Goal: Information Seeking & Learning: Check status

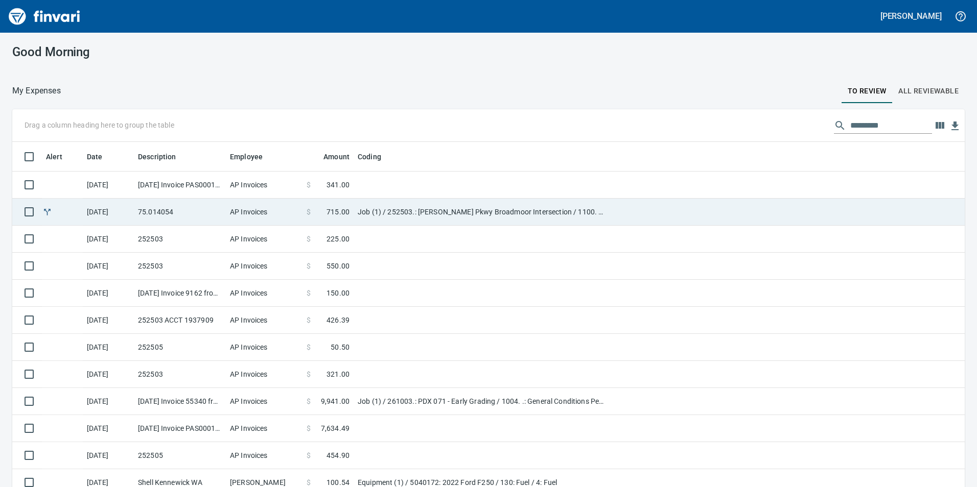
scroll to position [367, 929]
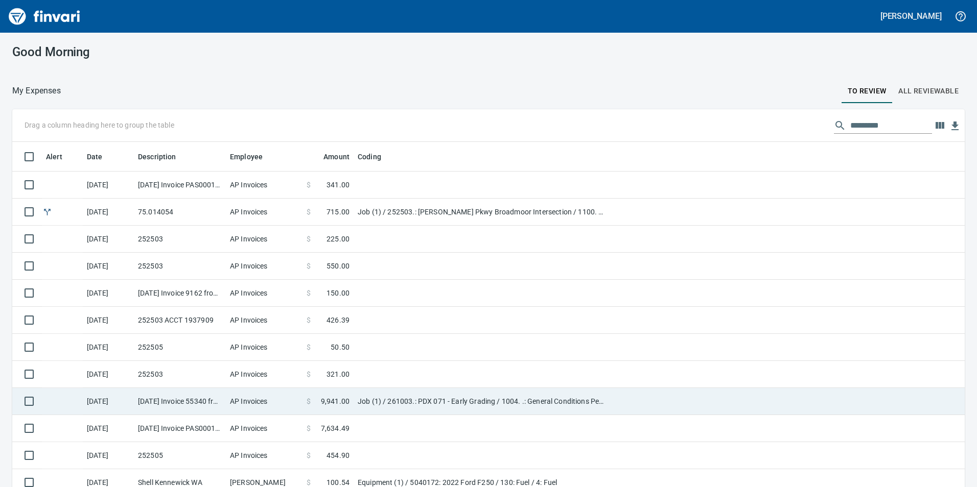
click at [312, 394] on td "$ 9,941.00" at bounding box center [327, 401] width 51 height 27
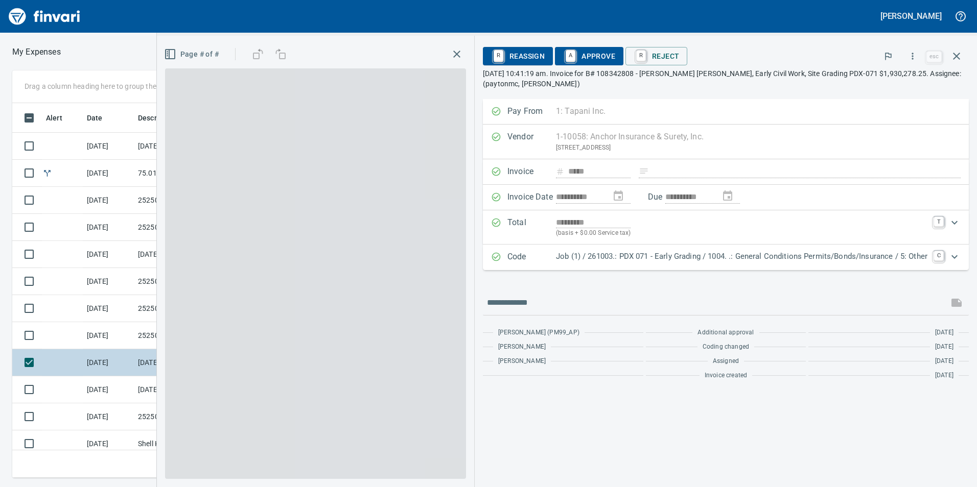
scroll to position [367, 682]
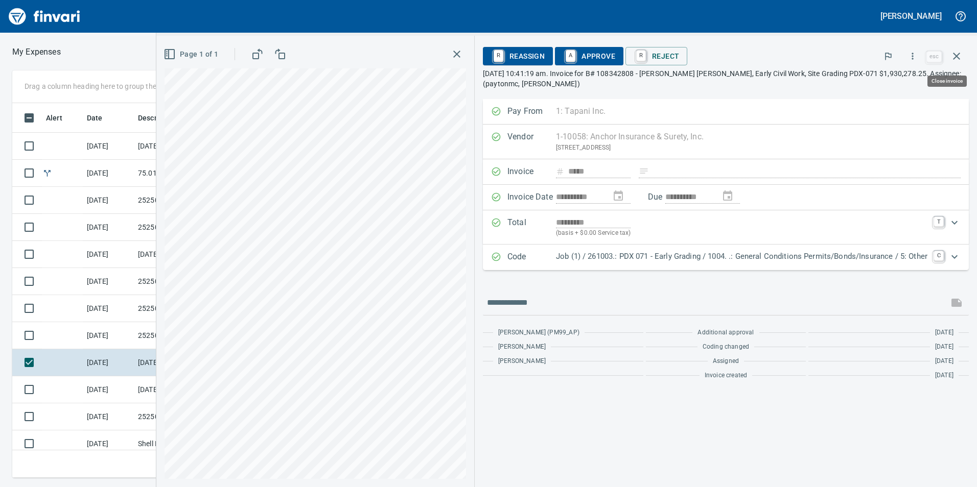
click at [964, 55] on button "button" at bounding box center [956, 56] width 25 height 25
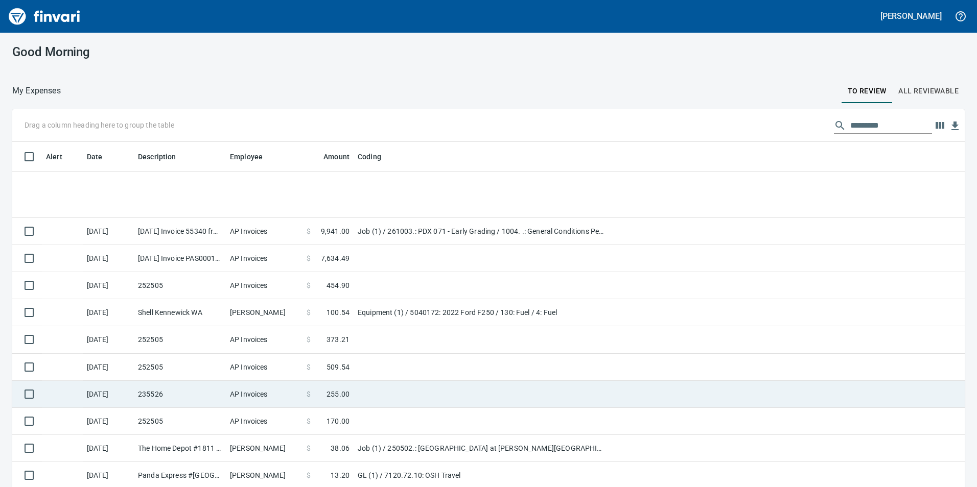
scroll to position [341, 0]
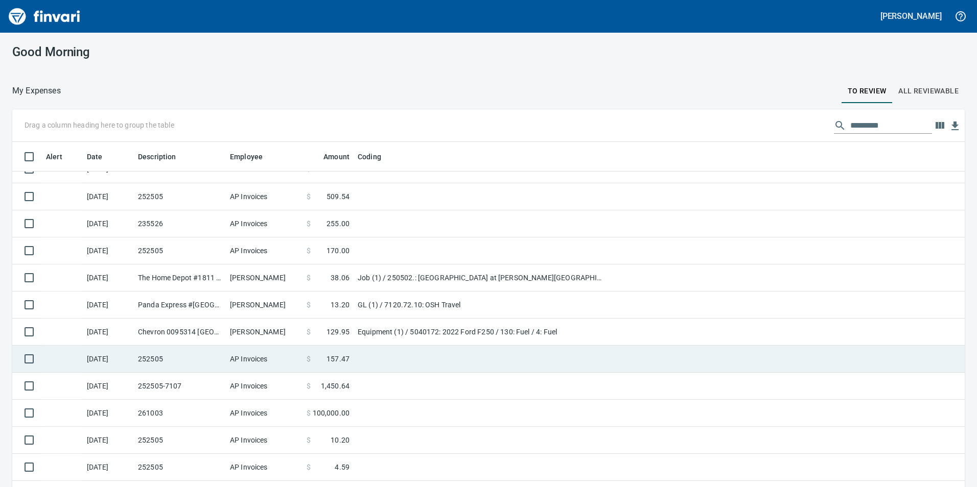
click at [402, 365] on td at bounding box center [481, 359] width 255 height 27
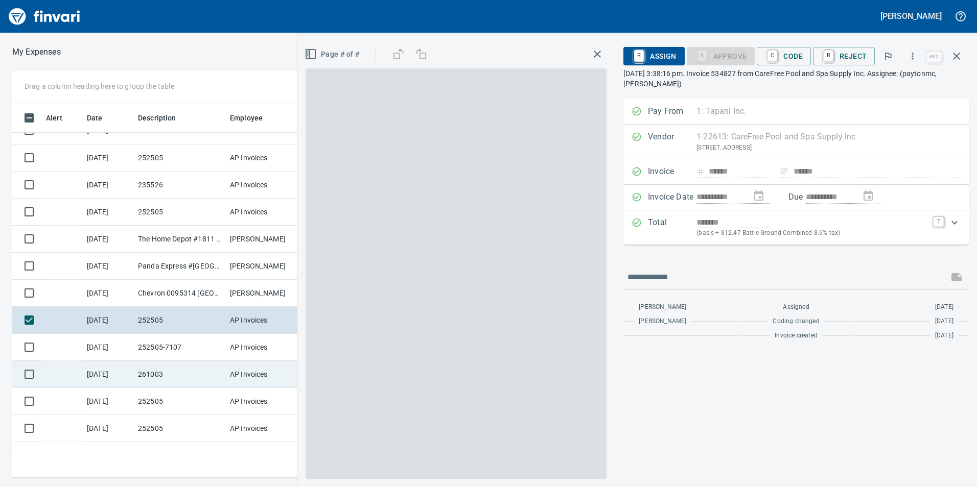
scroll to position [367, 682]
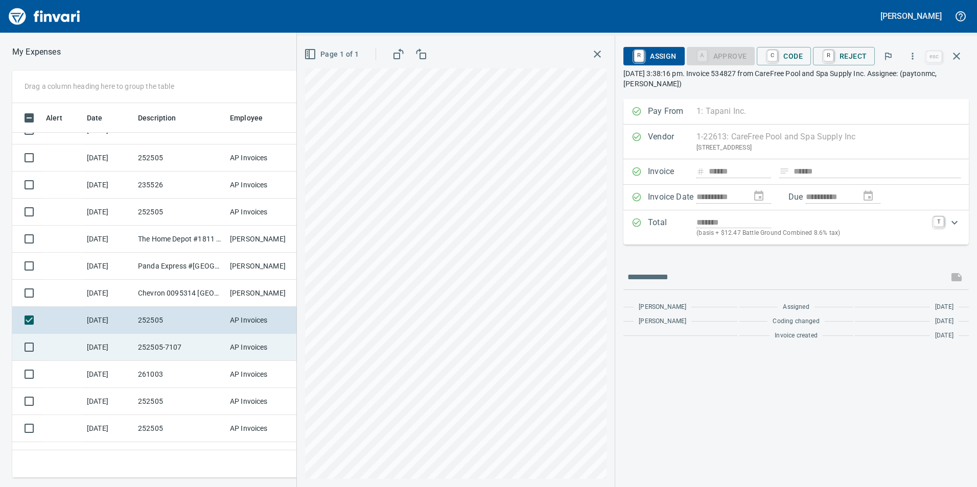
click at [266, 351] on td "AP Invoices" at bounding box center [264, 347] width 77 height 27
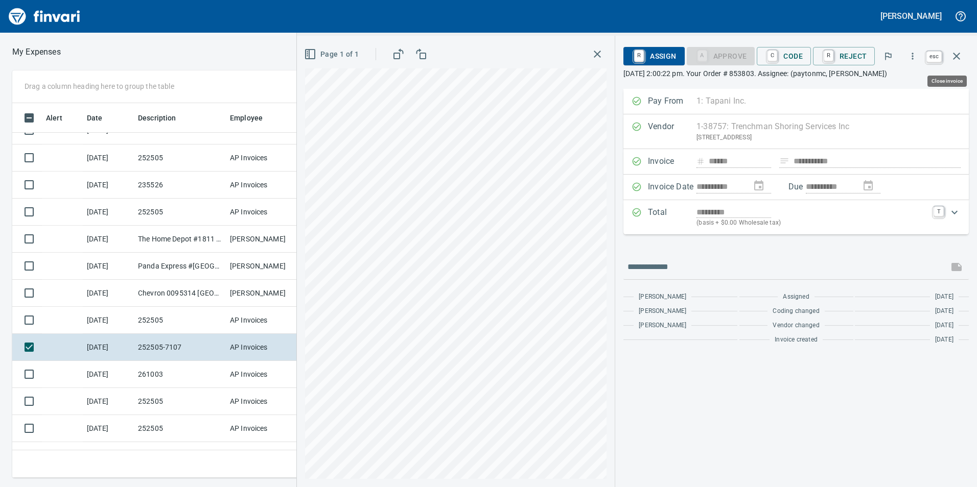
scroll to position [367, 682]
click at [954, 53] on icon "button" at bounding box center [956, 56] width 12 height 12
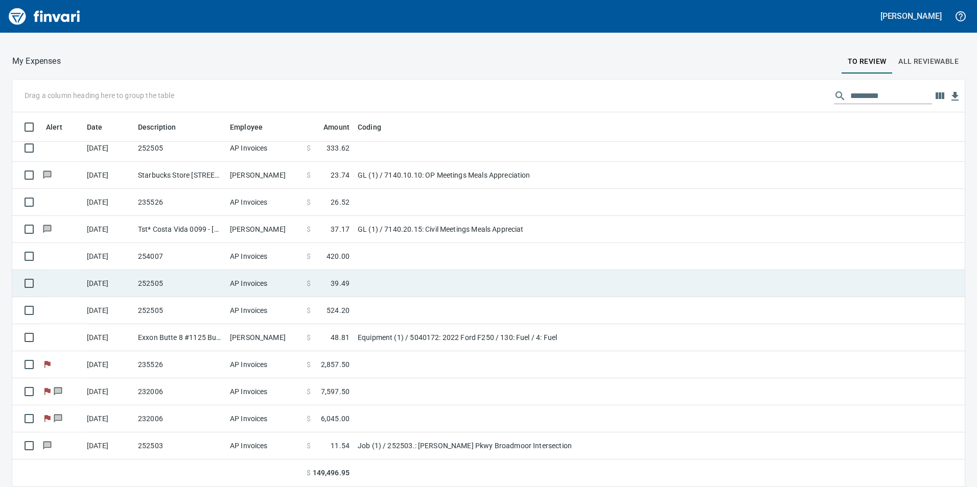
scroll to position [839, 0]
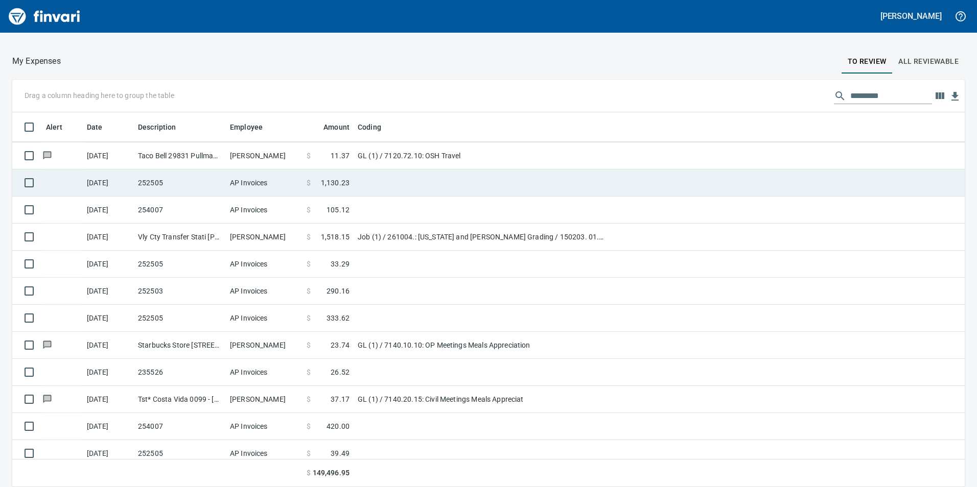
click at [392, 183] on td at bounding box center [481, 183] width 255 height 27
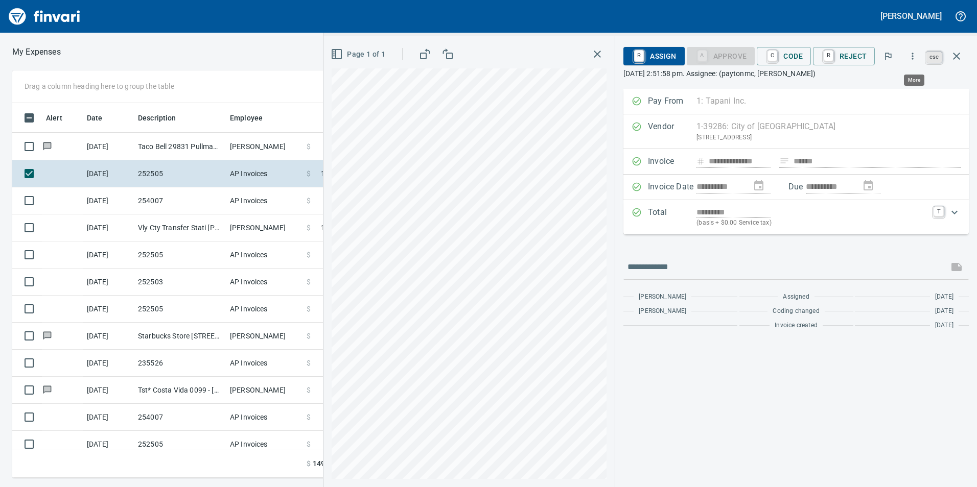
scroll to position [367, 682]
click at [955, 61] on icon "button" at bounding box center [956, 56] width 12 height 12
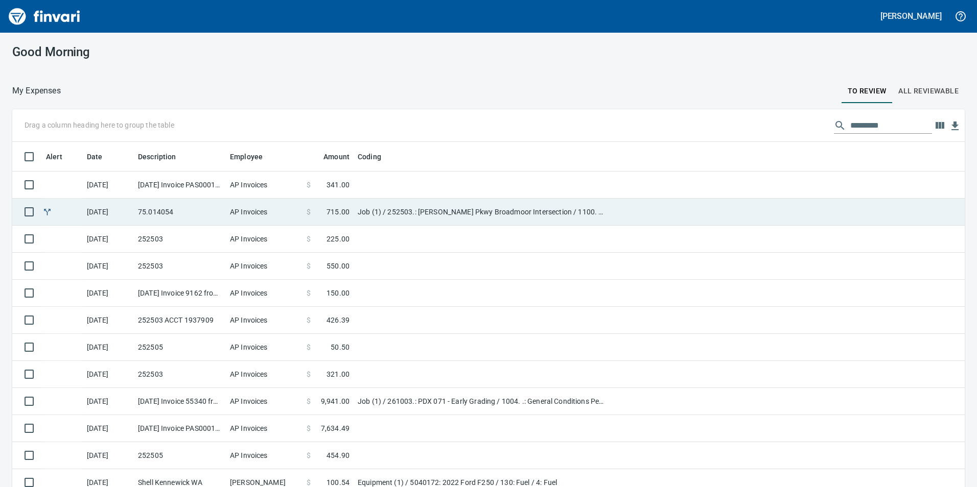
click at [331, 214] on span "715.00" at bounding box center [337, 212] width 23 height 10
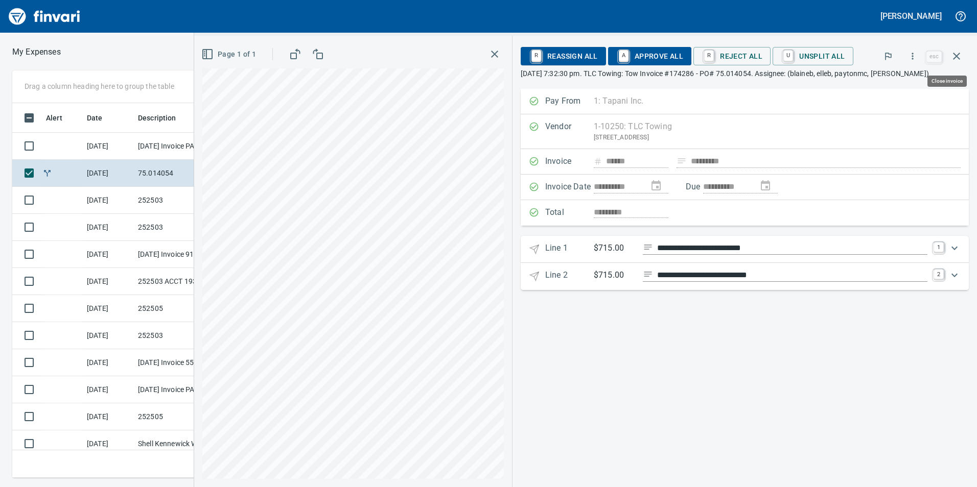
click at [957, 56] on icon "button" at bounding box center [956, 56] width 7 height 7
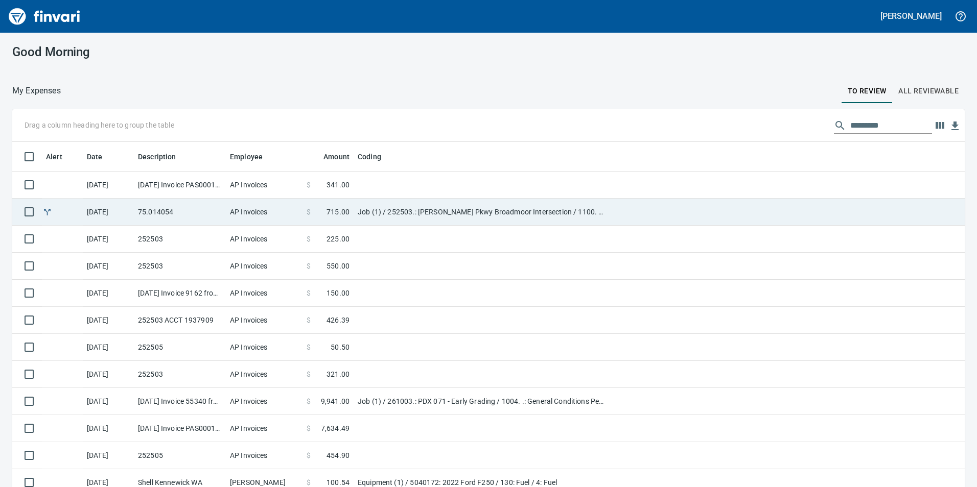
click at [452, 183] on td at bounding box center [481, 185] width 255 height 27
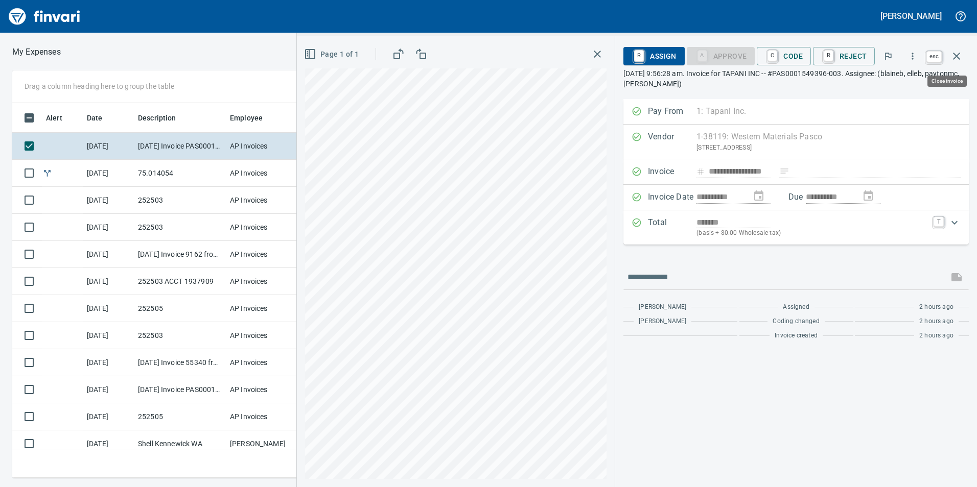
click at [965, 60] on button "button" at bounding box center [956, 56] width 25 height 25
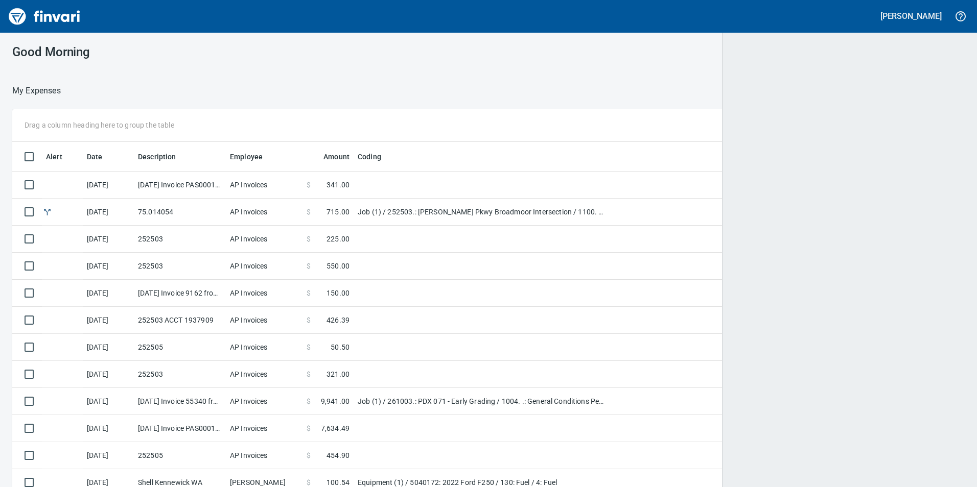
scroll to position [1, 1]
